Goal: Task Accomplishment & Management: Use online tool/utility

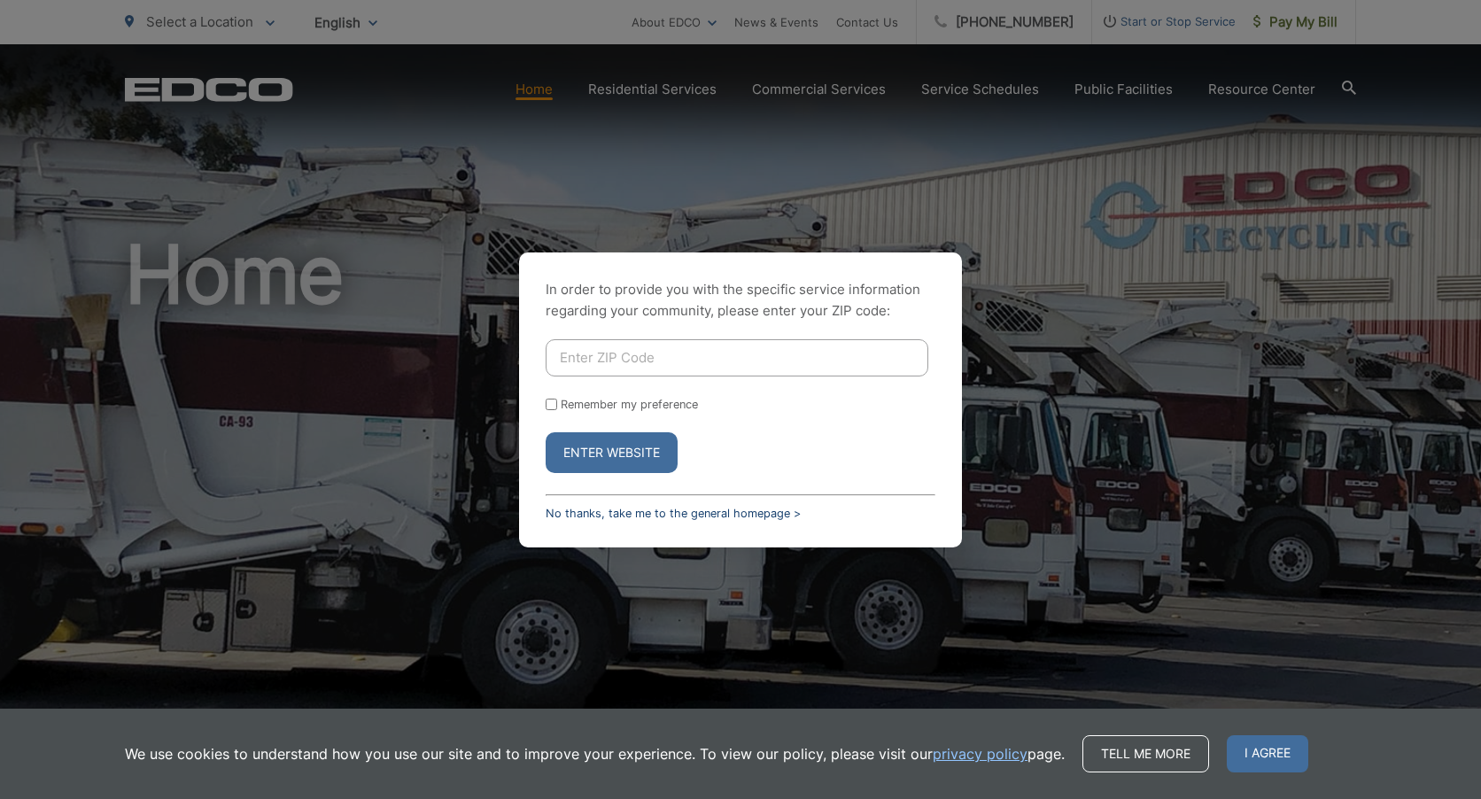
click at [615, 515] on link "No thanks, take me to the general homepage >" at bounding box center [673, 513] width 255 height 13
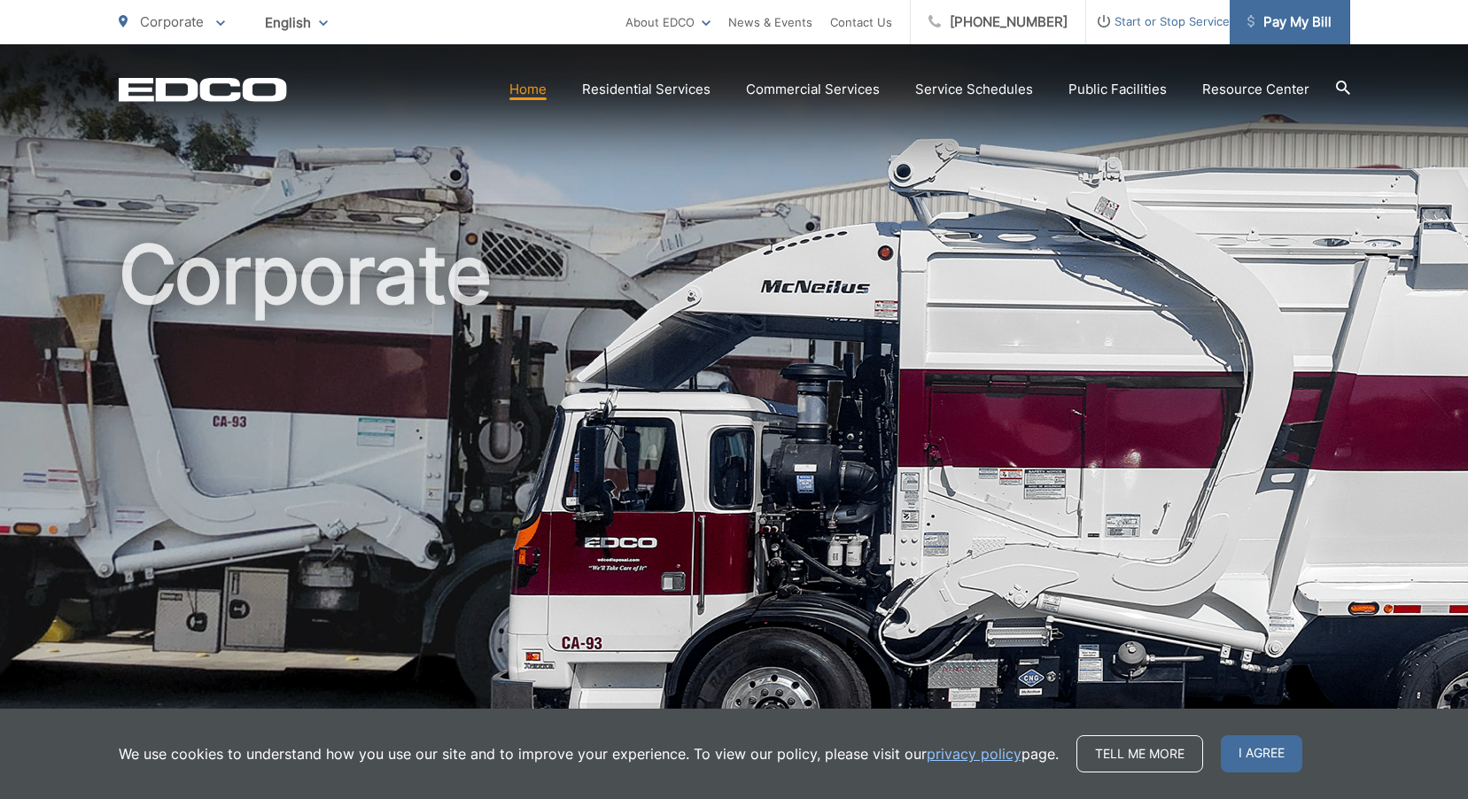
click at [1314, 15] on span "Pay My Bill" at bounding box center [1289, 22] width 84 height 21
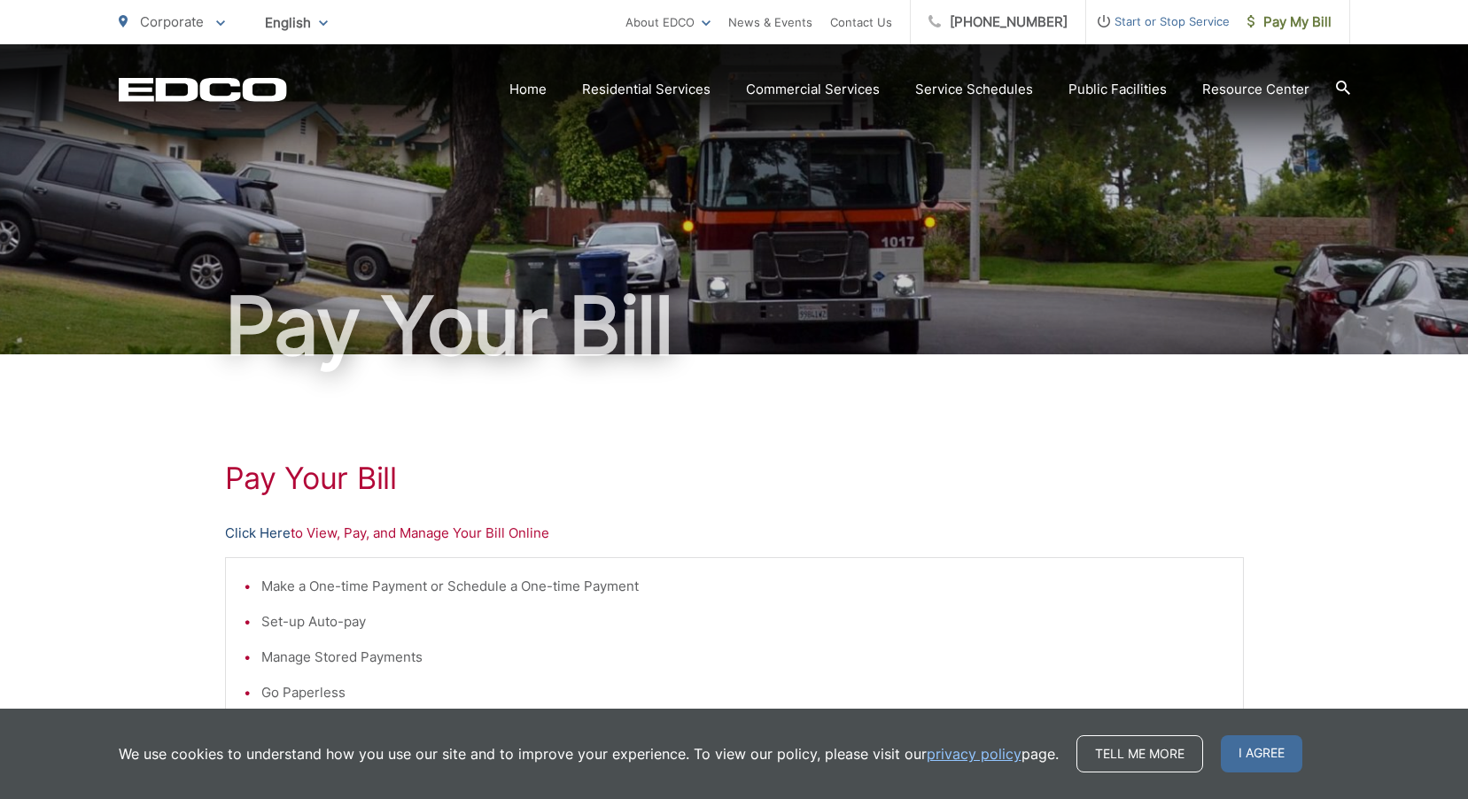
click at [242, 531] on link "Click Here" at bounding box center [258, 533] width 66 height 21
